Goal: Information Seeking & Learning: Learn about a topic

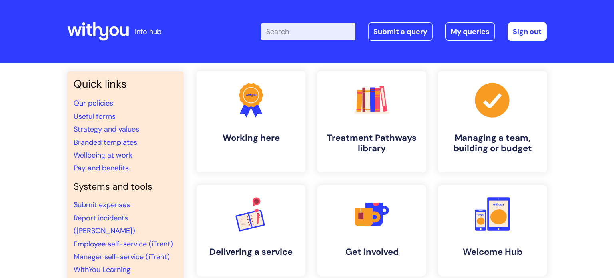
click at [296, 26] on input "Enter your search term here..." at bounding box center [308, 32] width 94 height 18
type input "my jour"
click button "Search" at bounding box center [0, 0] width 0 height 0
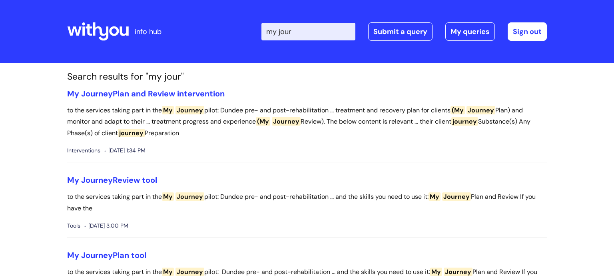
click at [312, 30] on input "my jour" at bounding box center [308, 32] width 94 height 18
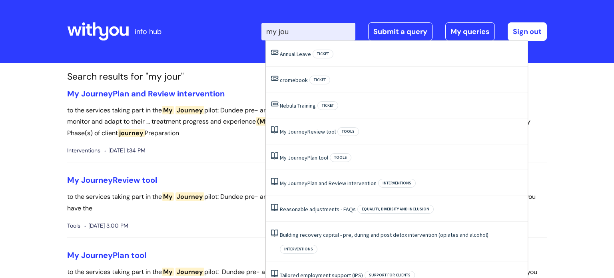
type input "my jour"
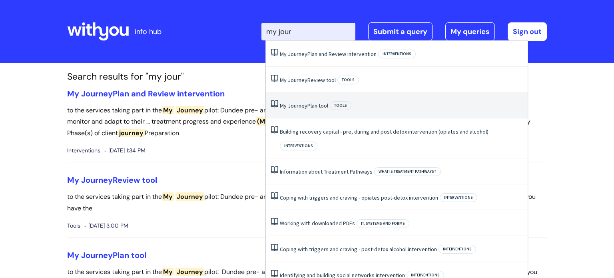
click at [303, 105] on span "Journey" at bounding box center [298, 105] width 20 height 7
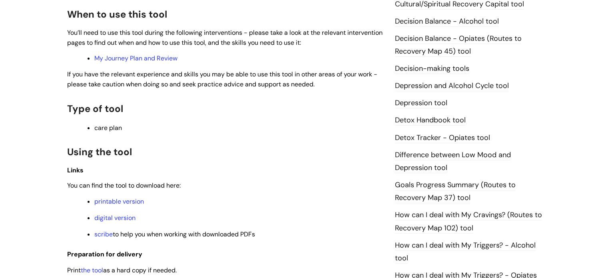
scroll to position [461, 0]
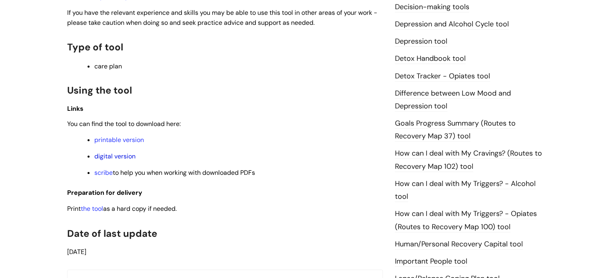
click at [114, 157] on link "digital version" at bounding box center [114, 156] width 41 height 8
